Goal: Information Seeking & Learning: Learn about a topic

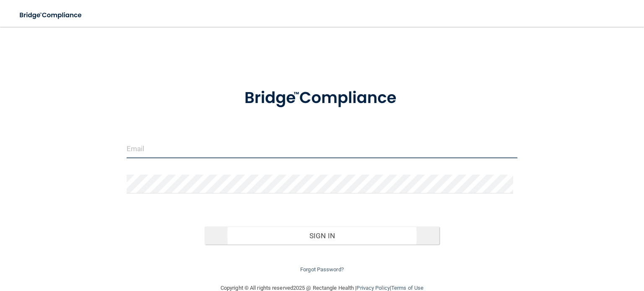
type input "[EMAIL_ADDRESS][DOMAIN_NAME]"
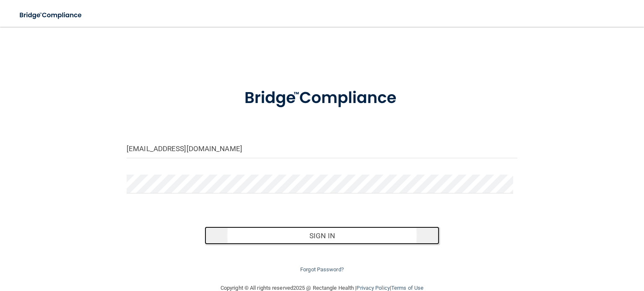
click at [297, 239] on button "Sign In" at bounding box center [322, 236] width 234 height 18
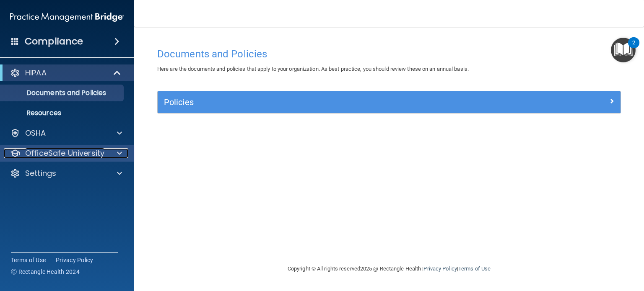
click at [73, 156] on p "OfficeSafe University" at bounding box center [64, 153] width 79 height 10
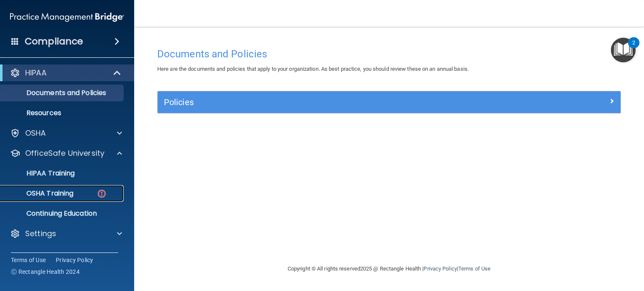
click at [72, 191] on p "OSHA Training" at bounding box center [39, 194] width 68 height 8
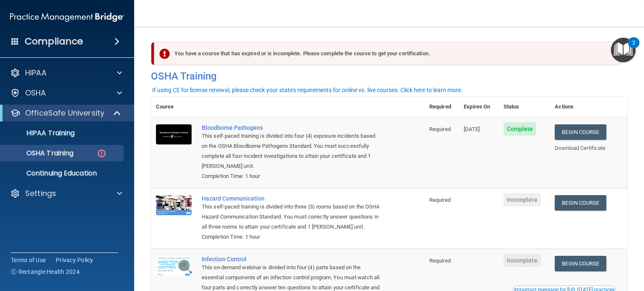
drag, startPoint x: 299, startPoint y: 113, endPoint x: 235, endPoint y: 109, distance: 63.4
click at [235, 109] on th at bounding box center [311, 107] width 228 height 21
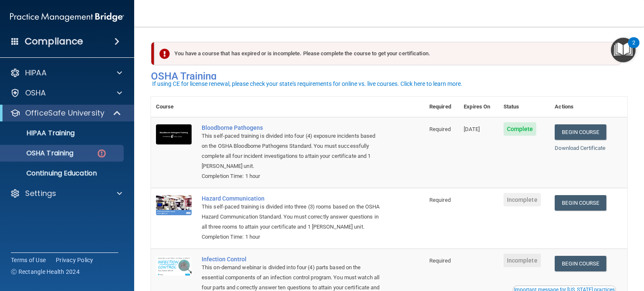
scroll to position [42, 0]
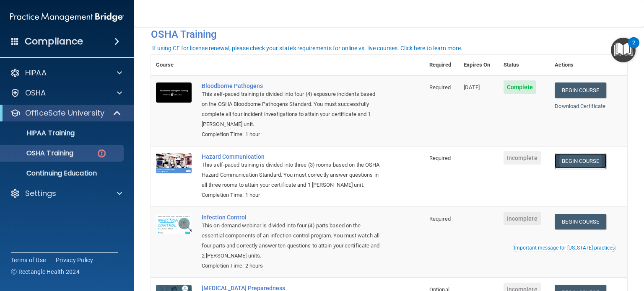
click at [590, 163] on link "Begin Course" at bounding box center [580, 161] width 51 height 16
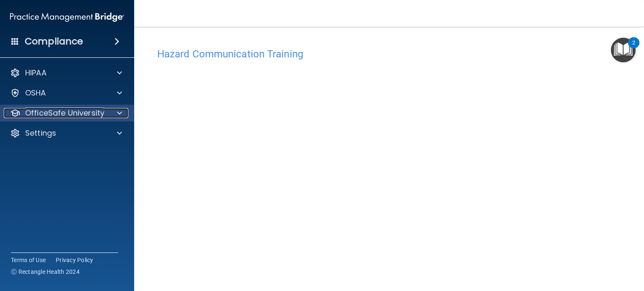
click at [100, 114] on p "OfficeSafe University" at bounding box center [64, 113] width 79 height 10
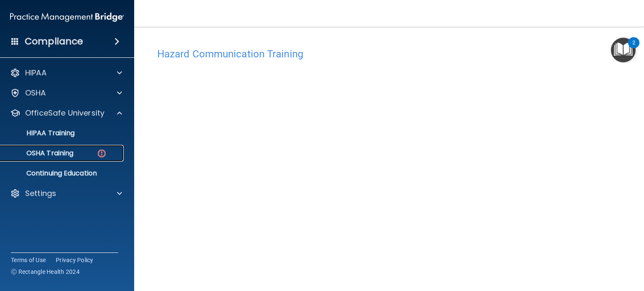
click at [70, 152] on p "OSHA Training" at bounding box center [39, 153] width 68 height 8
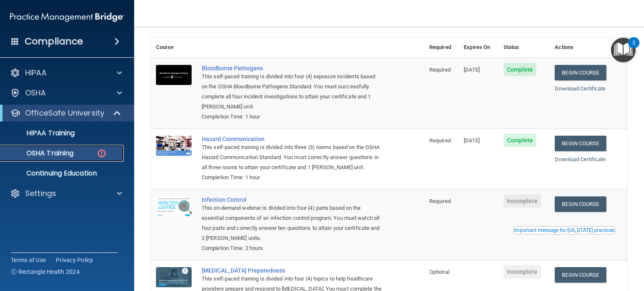
scroll to position [126, 0]
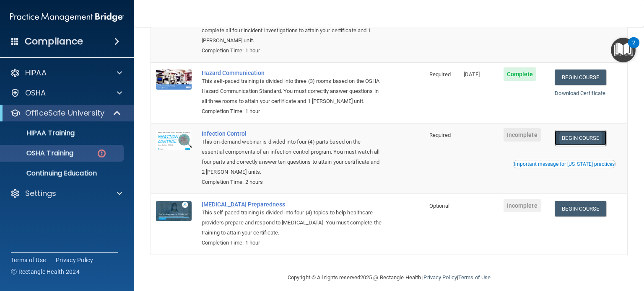
click at [572, 142] on link "Begin Course" at bounding box center [580, 138] width 51 height 16
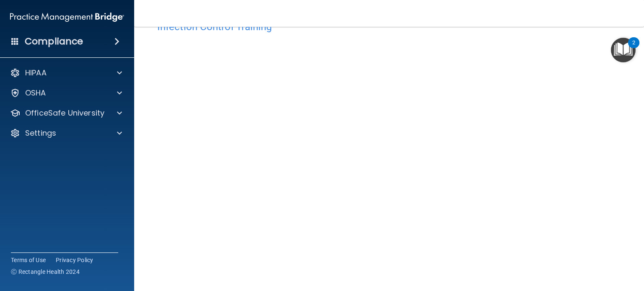
scroll to position [42, 0]
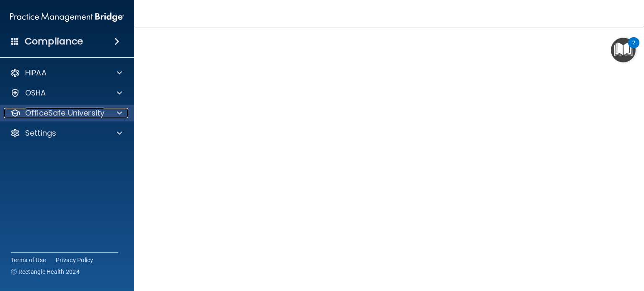
click at [112, 114] on div at bounding box center [118, 113] width 21 height 10
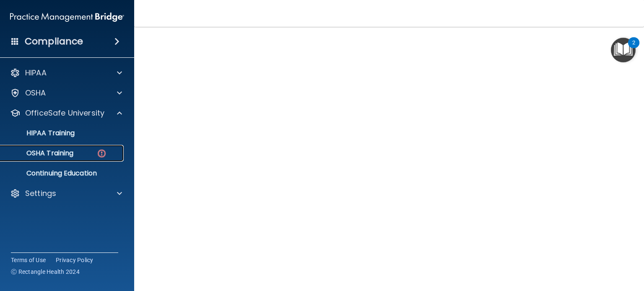
click at [80, 148] on link "OSHA Training" at bounding box center [58, 153] width 132 height 17
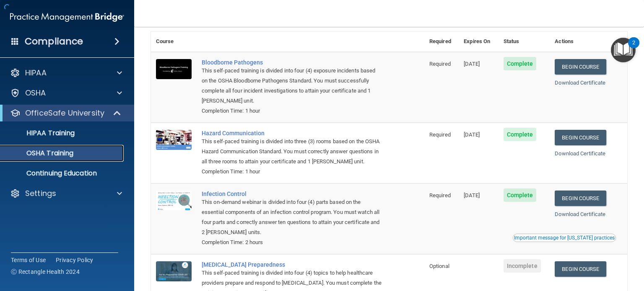
scroll to position [95, 0]
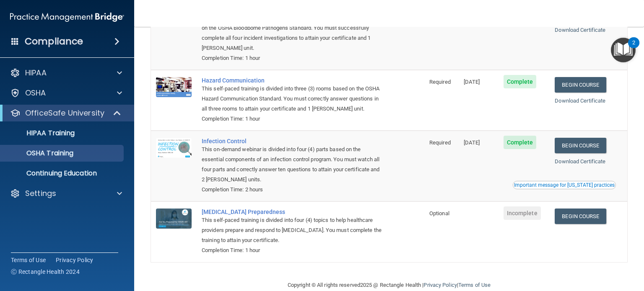
click at [336, 202] on td "Infection Control This on-demand webinar is divided into four (4) parts based o…" at bounding box center [311, 166] width 228 height 71
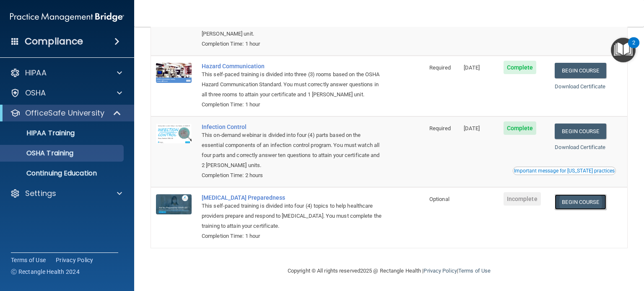
click at [573, 200] on link "Begin Course" at bounding box center [580, 203] width 51 height 16
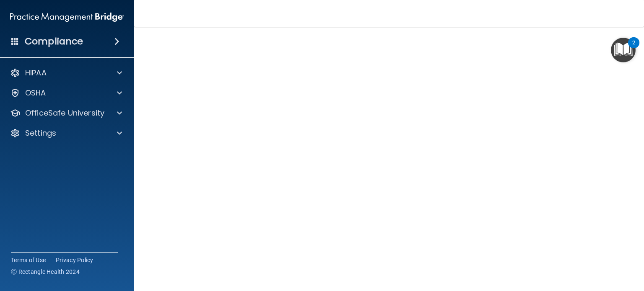
scroll to position [25, 0]
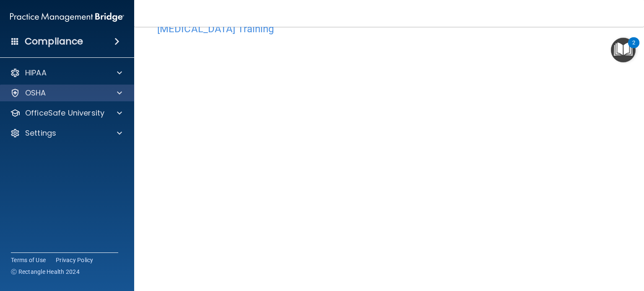
click at [117, 99] on div "OSHA" at bounding box center [67, 93] width 135 height 17
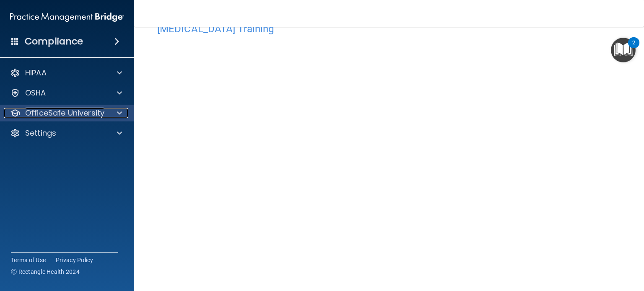
click at [116, 118] on div at bounding box center [118, 113] width 21 height 10
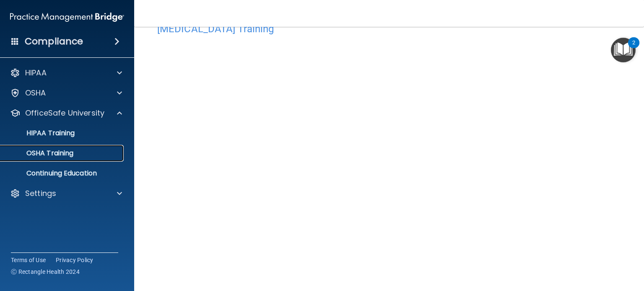
click at [116, 150] on div "OSHA Training" at bounding box center [62, 153] width 114 height 8
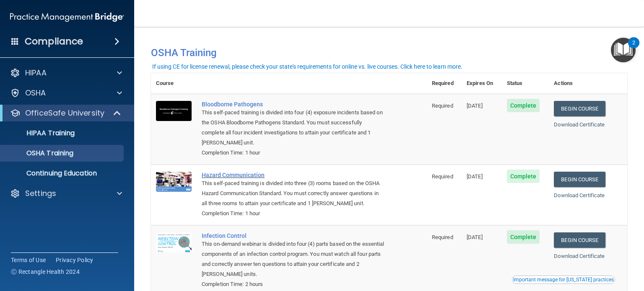
click at [294, 151] on div "Completion Time: 1 hour" at bounding box center [293, 153] width 183 height 10
click at [104, 139] on link "HIPAA Training" at bounding box center [58, 133] width 132 height 17
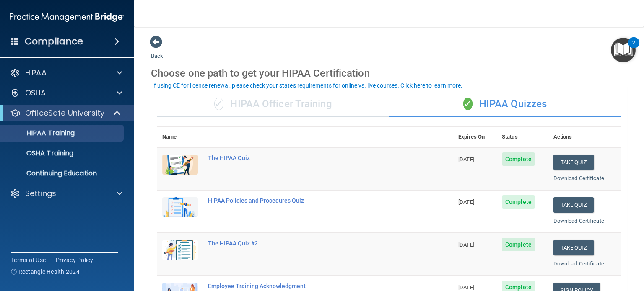
click at [308, 114] on div "✓ HIPAA Officer Training" at bounding box center [273, 104] width 232 height 25
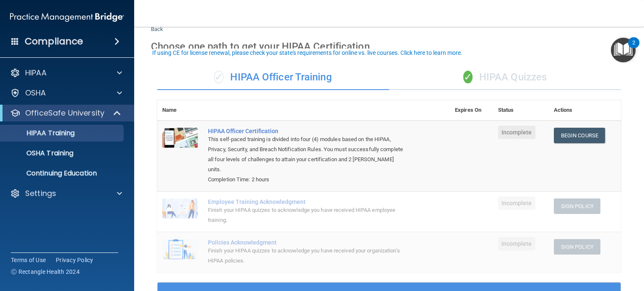
scroll to position [42, 0]
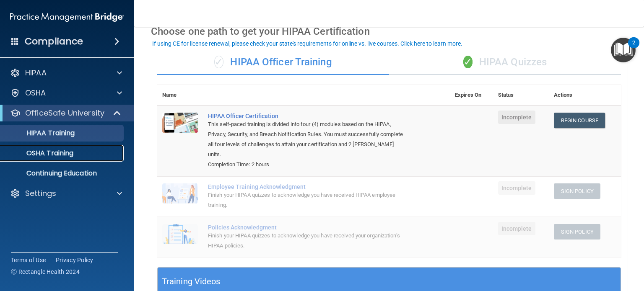
click at [85, 149] on div "OSHA Training" at bounding box center [62, 153] width 114 height 8
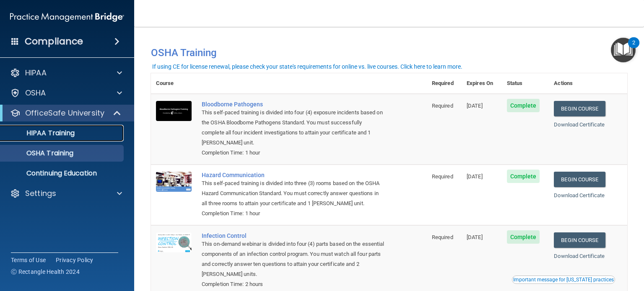
click at [79, 135] on div "HIPAA Training" at bounding box center [62, 133] width 114 height 8
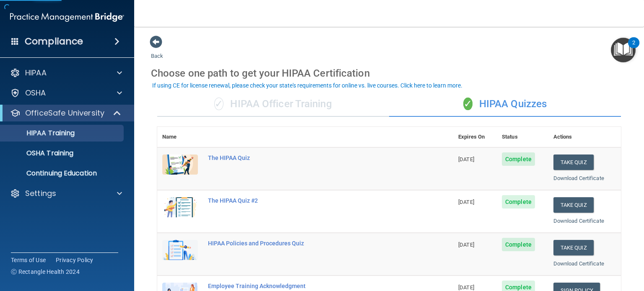
click at [306, 99] on div "✓ HIPAA Officer Training" at bounding box center [273, 104] width 232 height 25
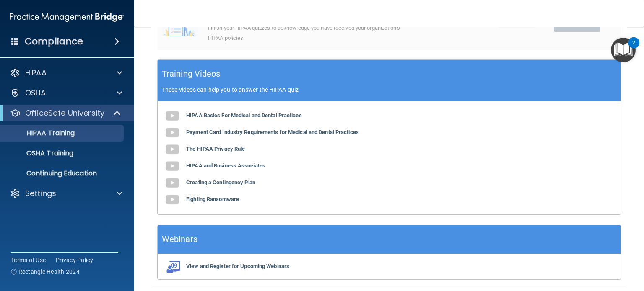
scroll to position [252, 0]
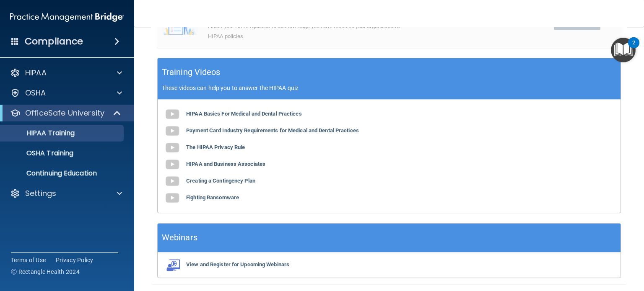
click at [398, 215] on div "✓ HIPAA Officer Training ✓ HIPAA Quizzes Name Expires On Status Actions HIPAA O…" at bounding box center [389, 59] width 476 height 451
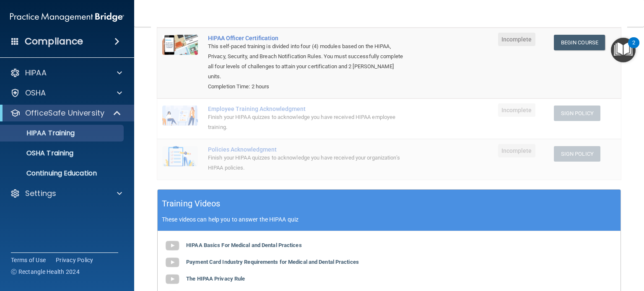
scroll to position [84, 0]
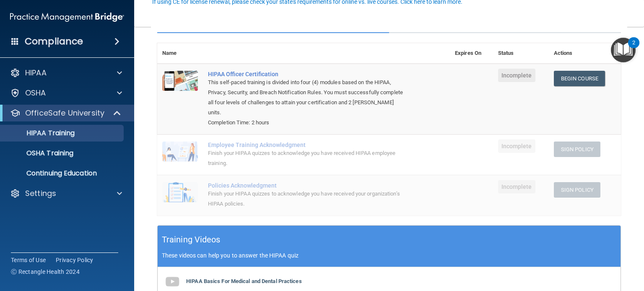
click at [436, 203] on td "Policies Acknowledgment Finish your HIPAA quizzes to acknowledge you have recei…" at bounding box center [326, 195] width 247 height 40
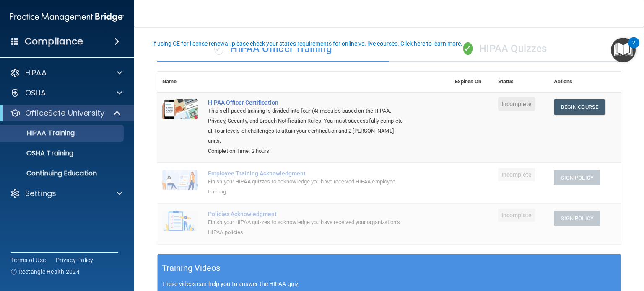
scroll to position [42, 0]
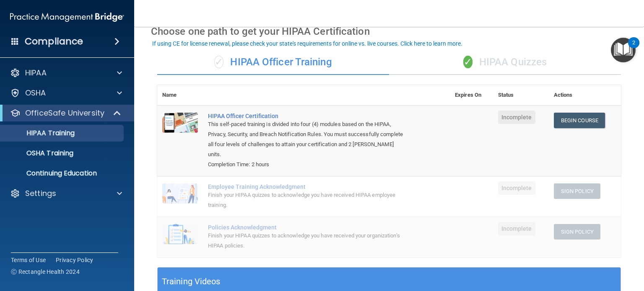
click at [493, 63] on div "✓ HIPAA Quizzes" at bounding box center [505, 62] width 232 height 25
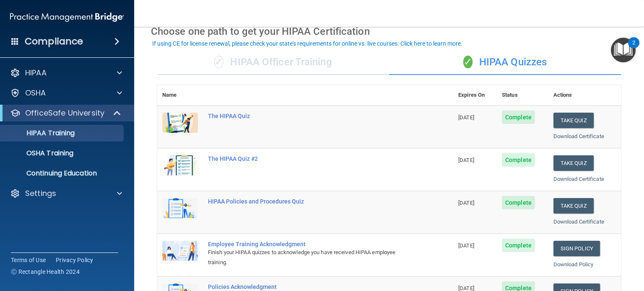
click at [395, 94] on th at bounding box center [328, 95] width 250 height 21
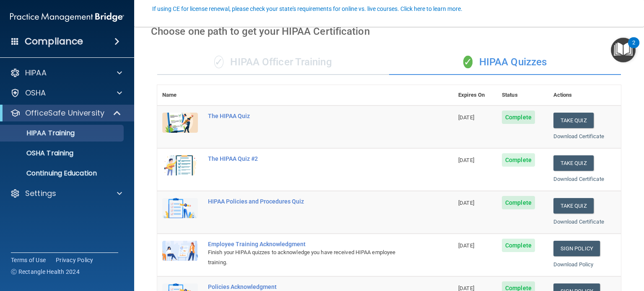
scroll to position [126, 0]
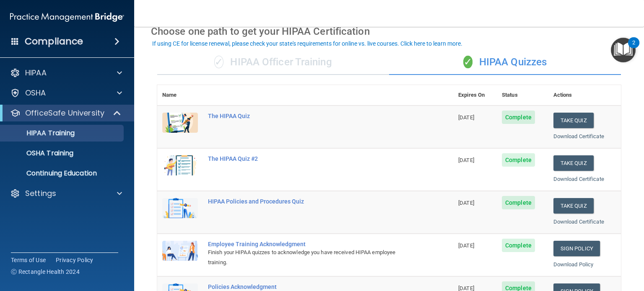
click at [286, 62] on div "✓ HIPAA Officer Training" at bounding box center [273, 62] width 232 height 25
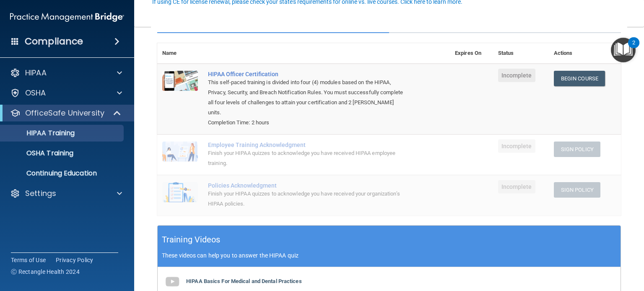
scroll to position [42, 0]
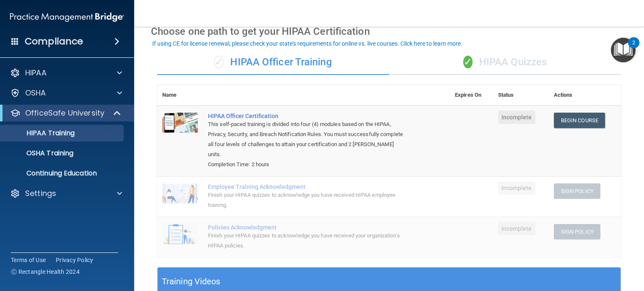
click at [481, 56] on div "✓ HIPAA Quizzes" at bounding box center [505, 62] width 232 height 25
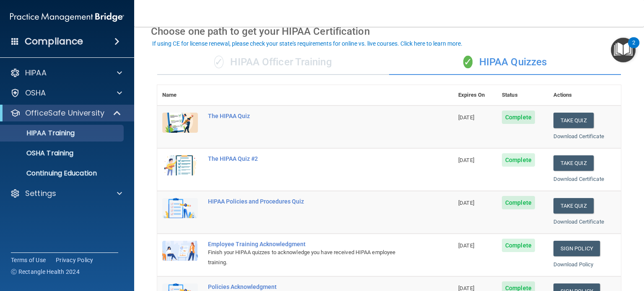
click at [117, 111] on span at bounding box center [117, 113] width 7 height 10
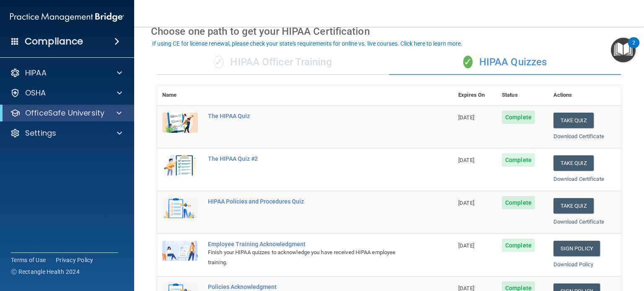
click at [121, 105] on div "OfficeSafe University" at bounding box center [67, 113] width 134 height 17
